Goal: Navigation & Orientation: Understand site structure

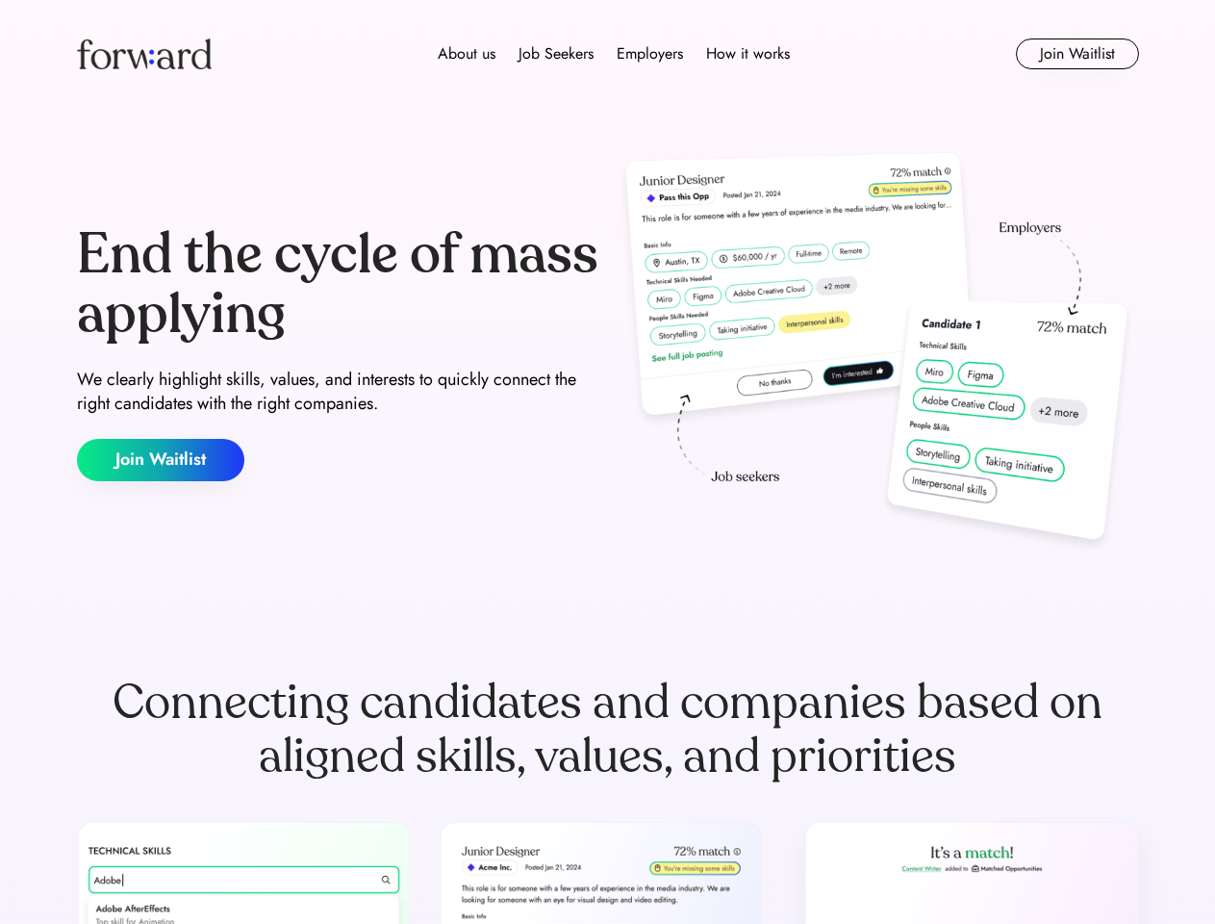
click at [607, 462] on div "End the cycle of mass applying We clearly highlight skills, values, and interes…" at bounding box center [608, 353] width 1062 height 414
click at [608, 54] on div "About us Job Seekers Employers How it works" at bounding box center [614, 53] width 758 height 23
click at [144, 54] on img at bounding box center [144, 53] width 135 height 31
click at [614, 54] on div "About us Job Seekers Employers How it works" at bounding box center [614, 53] width 758 height 23
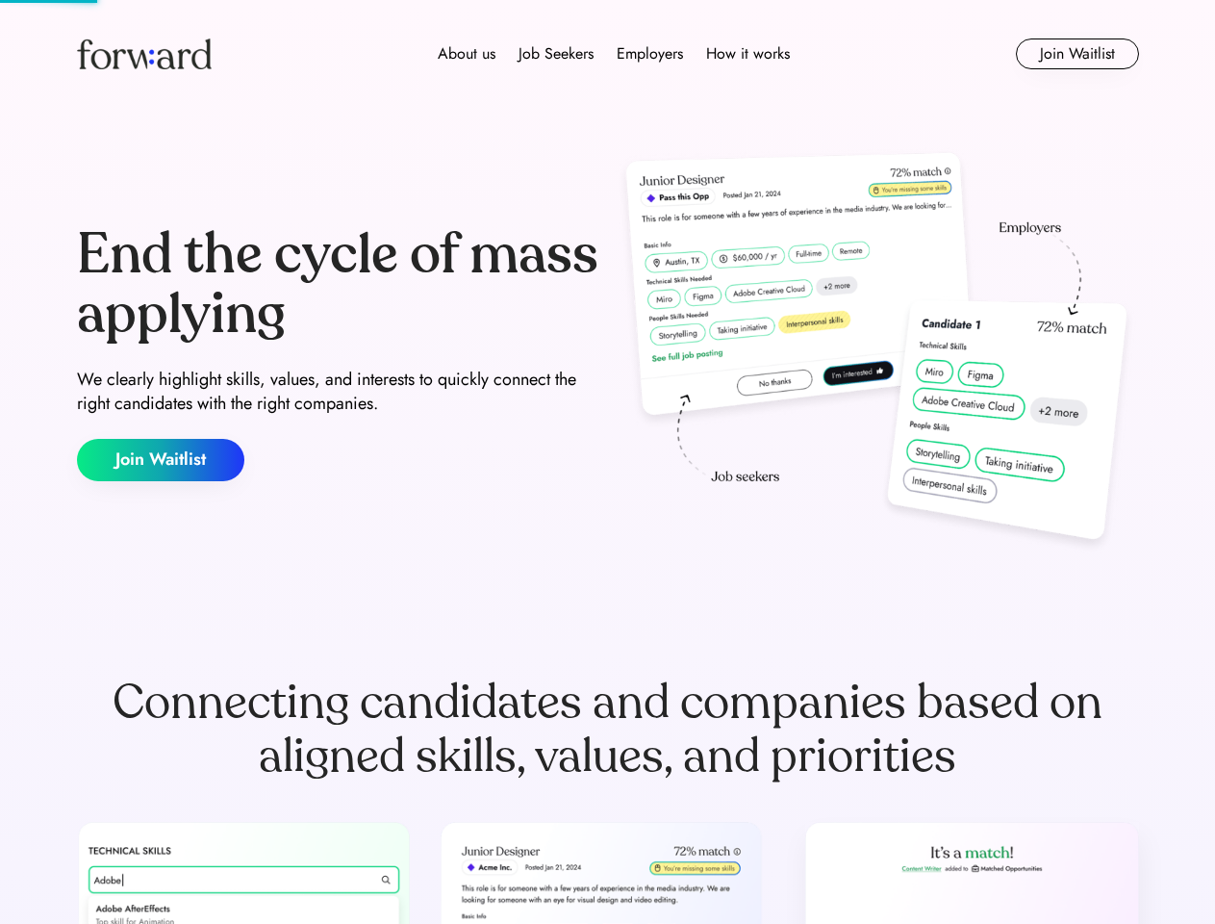
click at [467, 54] on div "About us" at bounding box center [467, 53] width 58 height 23
click at [556, 54] on div "Job Seekers" at bounding box center [556, 53] width 75 height 23
click at [650, 54] on div "Employers" at bounding box center [650, 53] width 66 height 23
click at [747, 54] on div "How it works" at bounding box center [748, 53] width 84 height 23
click at [1077, 54] on button "Join Waitlist" at bounding box center [1077, 53] width 123 height 31
